Goal: Transaction & Acquisition: Download file/media

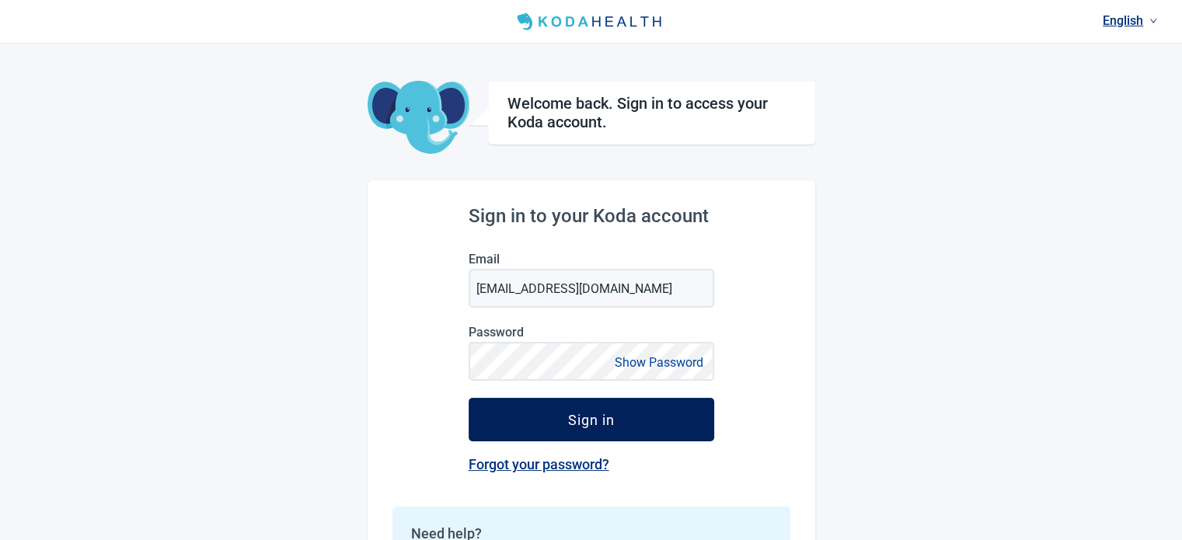
click at [618, 417] on button "Sign in" at bounding box center [592, 420] width 246 height 44
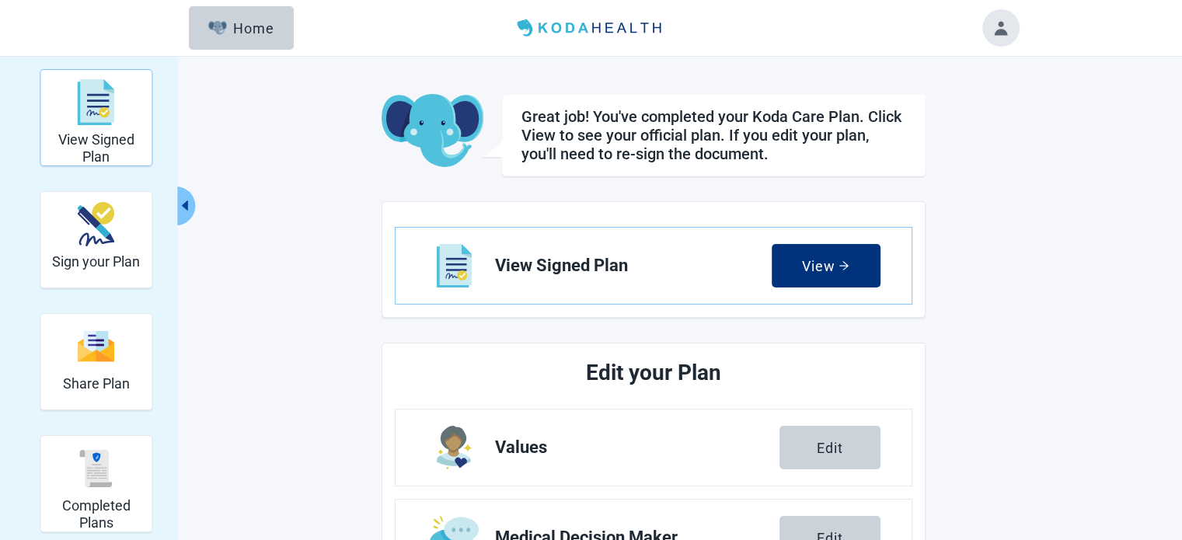
click at [99, 108] on img "View Signed Plan" at bounding box center [96, 102] width 37 height 47
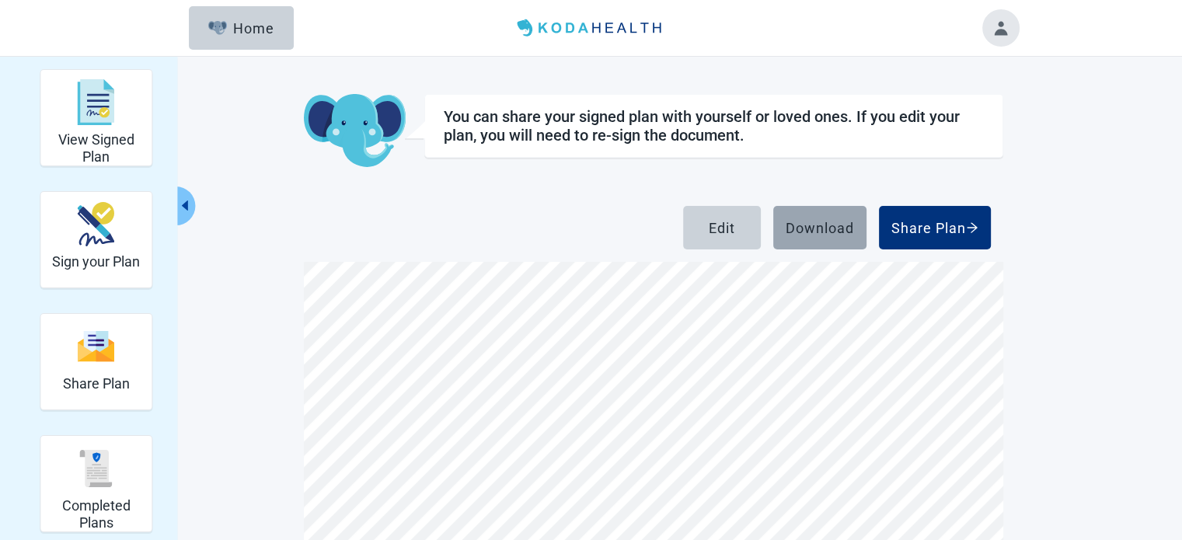
click at [832, 229] on div "Download" at bounding box center [820, 228] width 68 height 16
click at [825, 229] on div "Download" at bounding box center [820, 228] width 68 height 16
